Goal: Navigation & Orientation: Find specific page/section

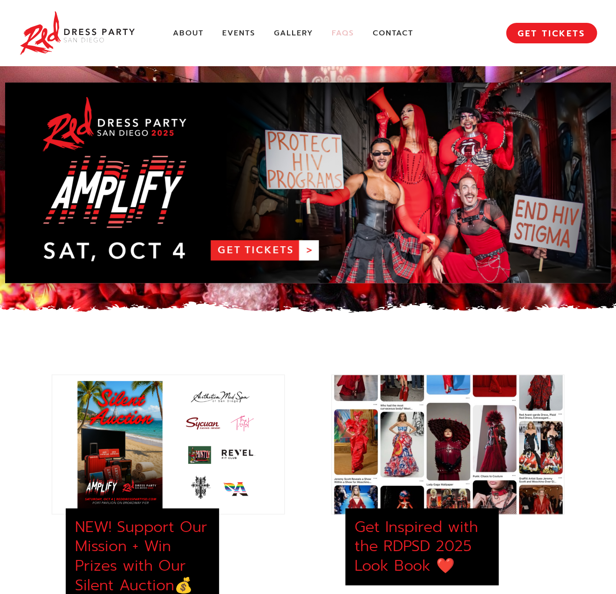
click at [337, 34] on link "FAQs" at bounding box center [343, 33] width 22 height 10
click at [188, 34] on link "About" at bounding box center [188, 33] width 31 height 10
click at [241, 34] on link "Events" at bounding box center [238, 33] width 33 height 10
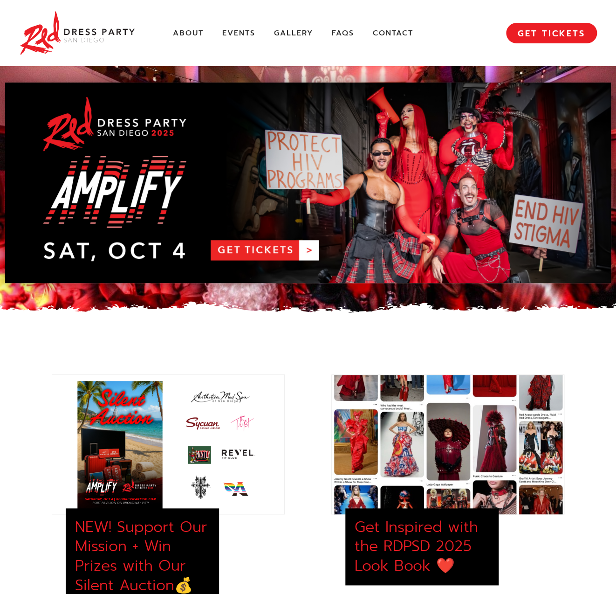
click at [185, 46] on div "About Events Gallery FAQs Contact MENU GET TICKETS" at bounding box center [308, 33] width 578 height 66
click at [186, 33] on link "About" at bounding box center [188, 33] width 31 height 10
click at [264, 247] on link "RDPSD 2025 Banner" at bounding box center [308, 183] width 606 height 200
click at [342, 33] on link "FAQs" at bounding box center [343, 33] width 22 height 10
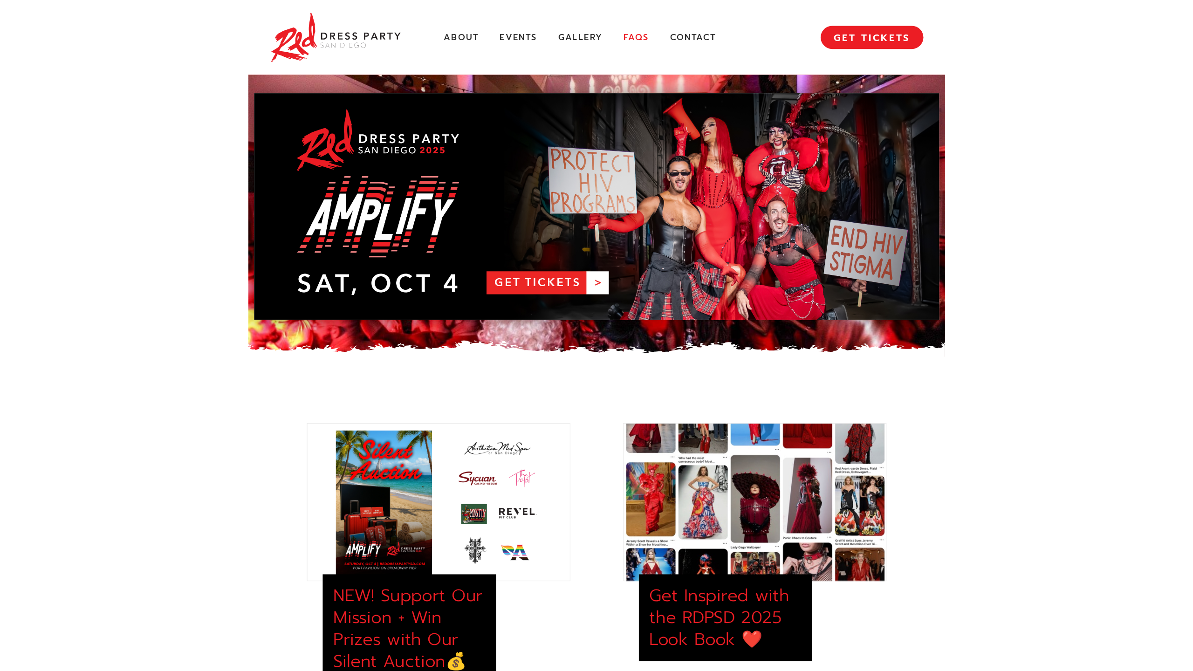
scroll to position [3475, 0]
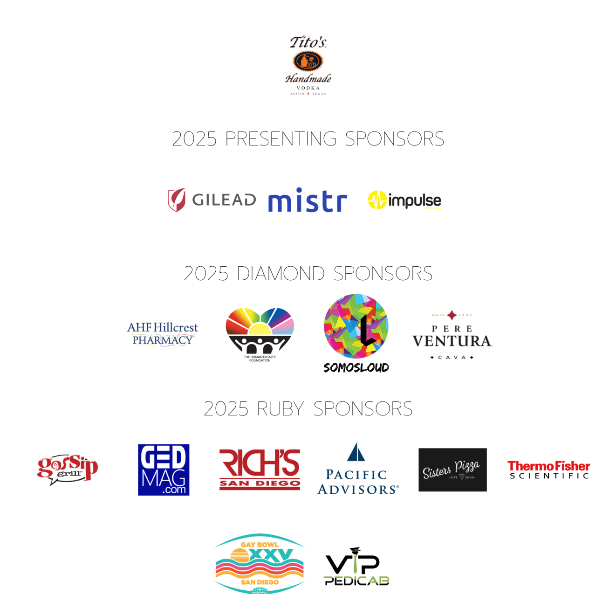
scroll to position [2682, 0]
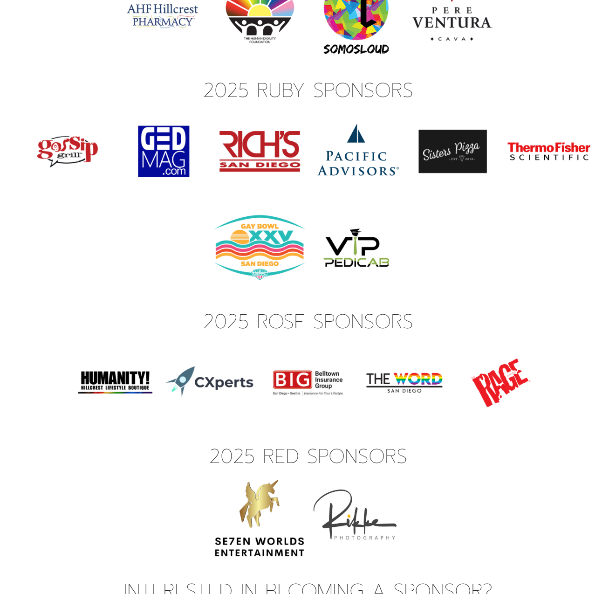
scroll to position [3000, 0]
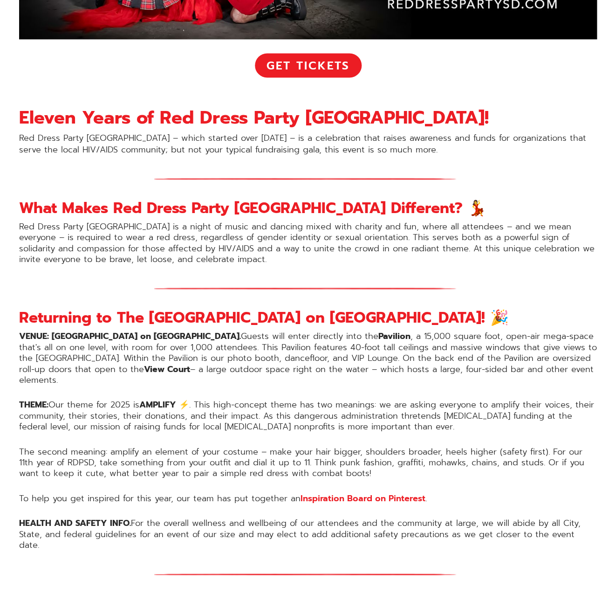
scroll to position [475, 0]
